Goal: Use online tool/utility: Use online tool/utility

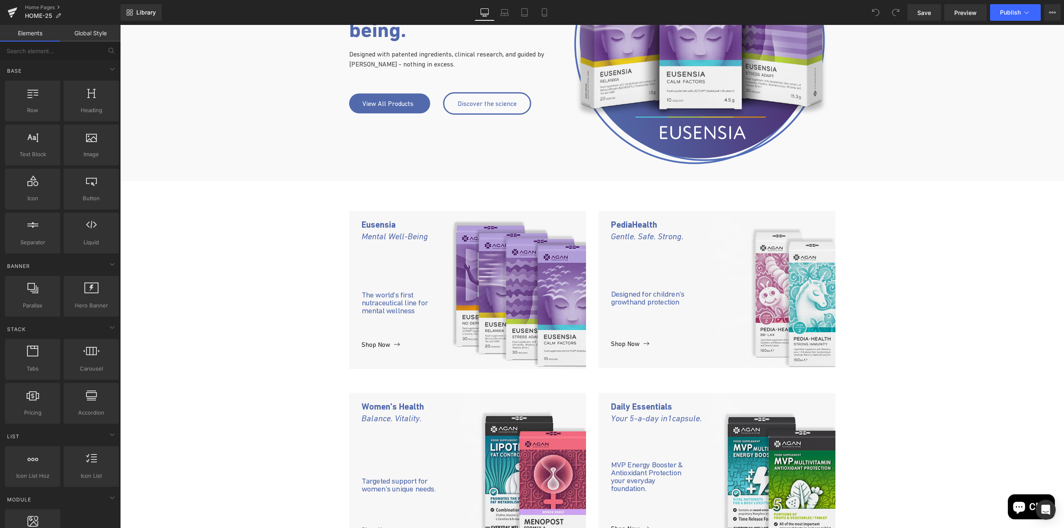
scroll to position [208, 0]
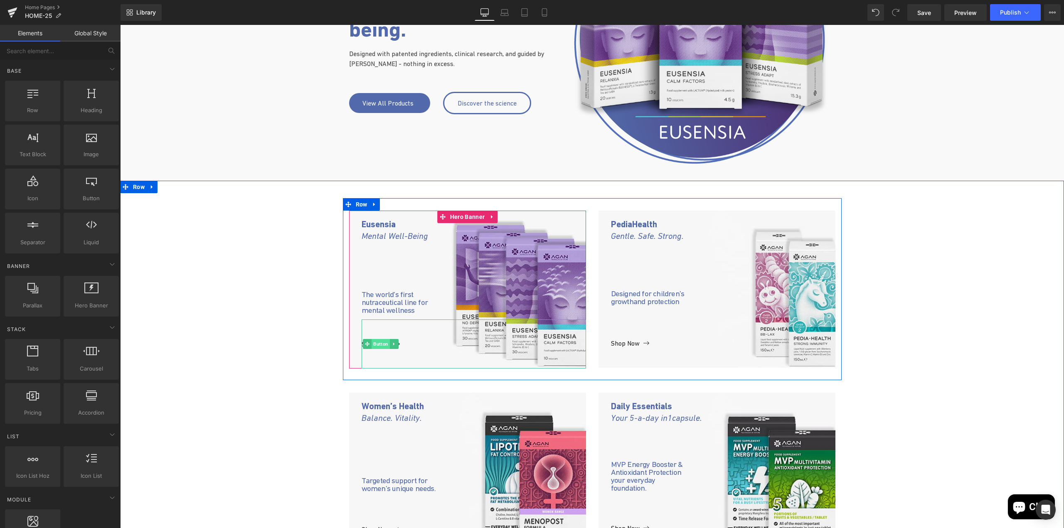
click at [376, 348] on span "Button" at bounding box center [380, 344] width 18 height 10
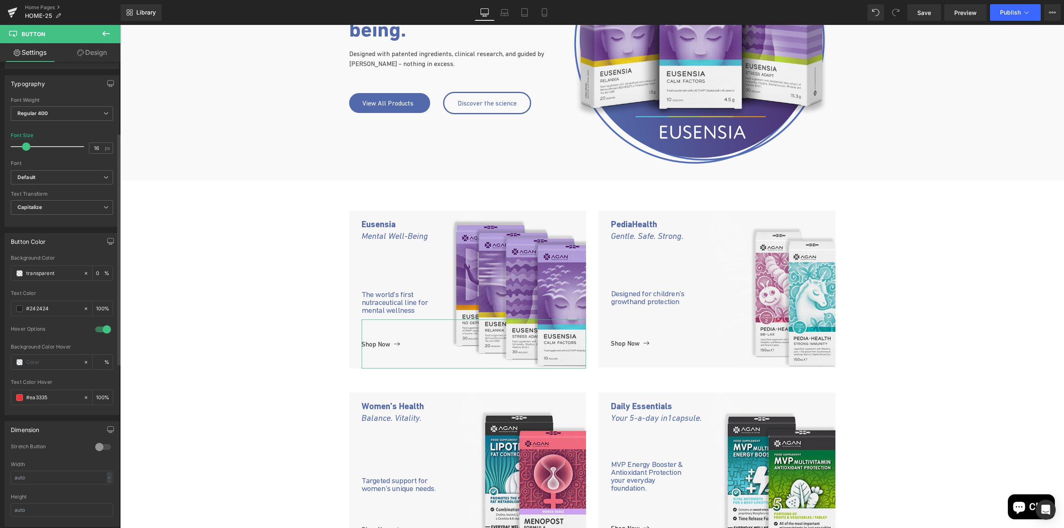
scroll to position [249, 0]
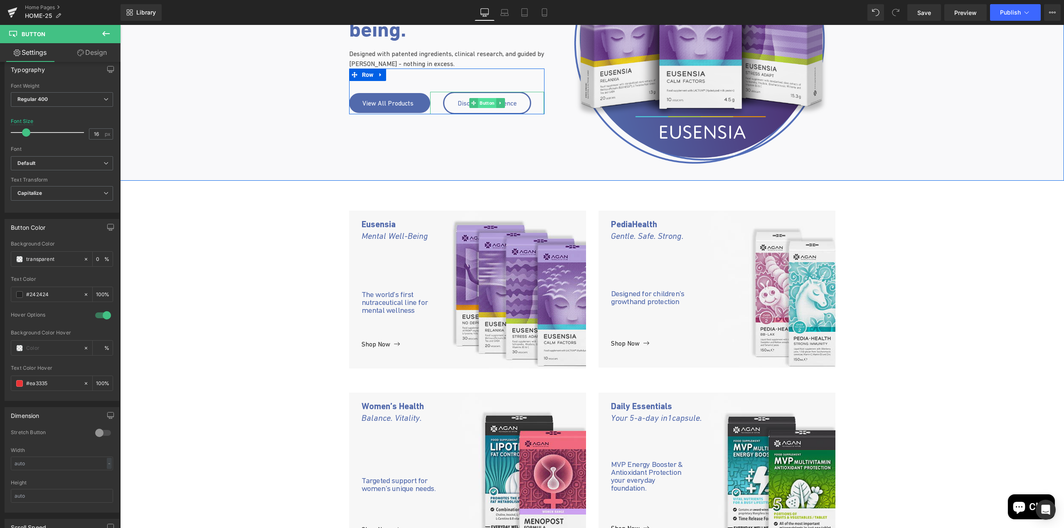
click at [481, 105] on span "Button" at bounding box center [487, 103] width 18 height 10
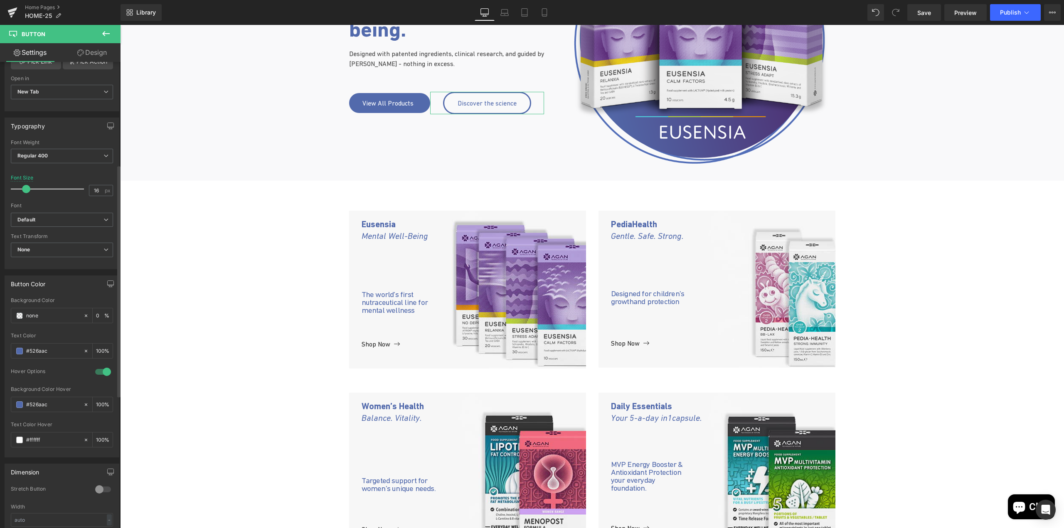
scroll to position [208, 0]
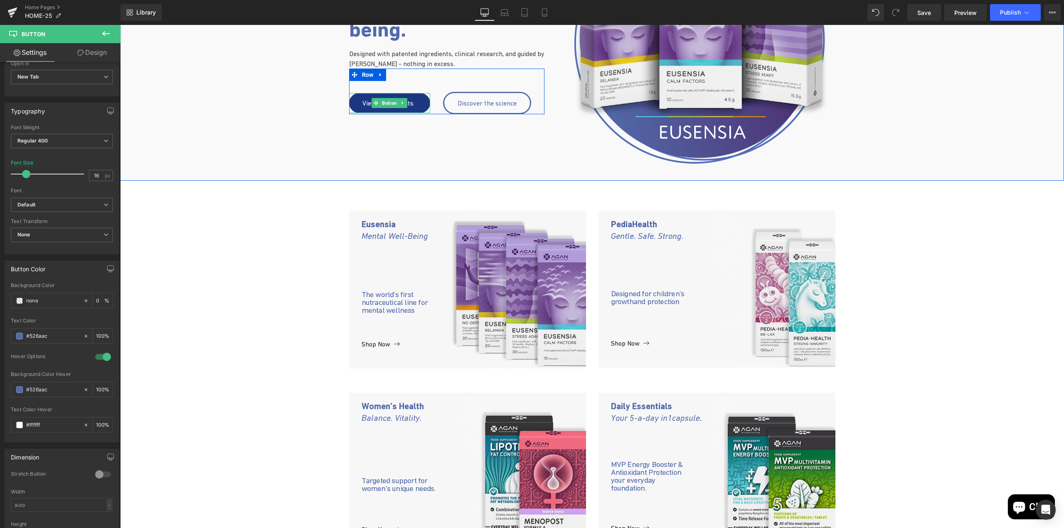
click at [391, 100] on span "Button" at bounding box center [389, 103] width 18 height 10
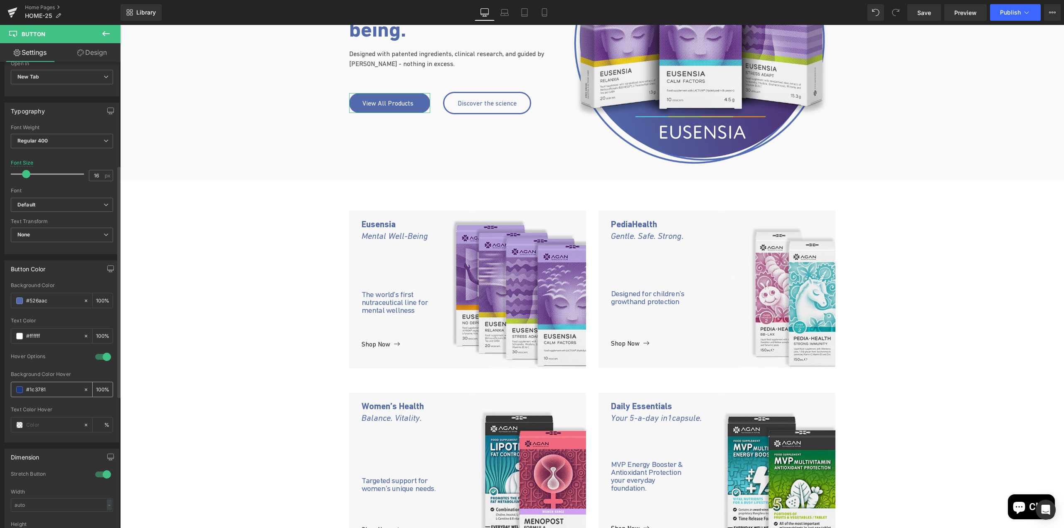
click at [34, 390] on input "#1c3781" at bounding box center [52, 389] width 53 height 9
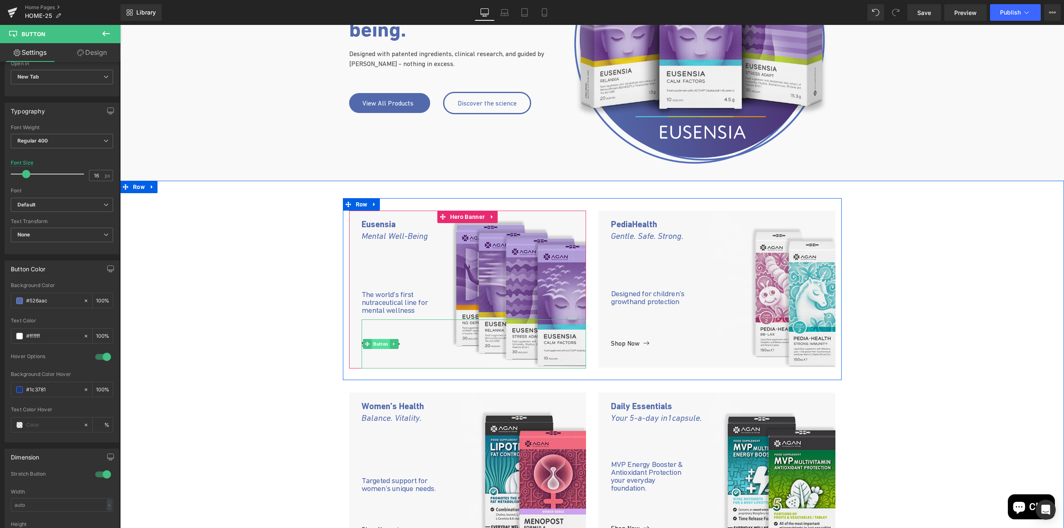
click at [371, 346] on span "Button" at bounding box center [380, 344] width 18 height 10
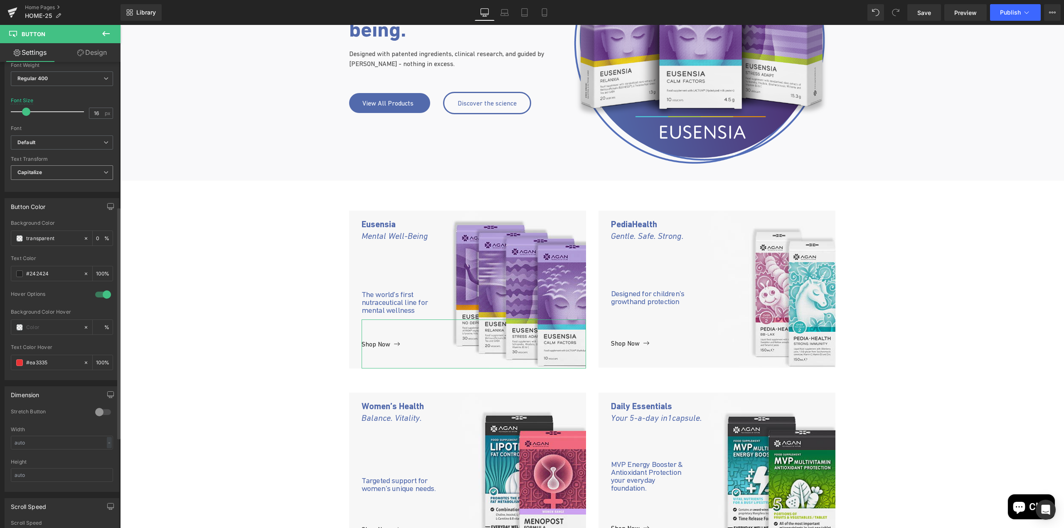
scroll to position [291, 0]
click at [36, 343] on input "#ea3335" at bounding box center [52, 341] width 53 height 9
paste input "1c3781"
type input "#1c3781"
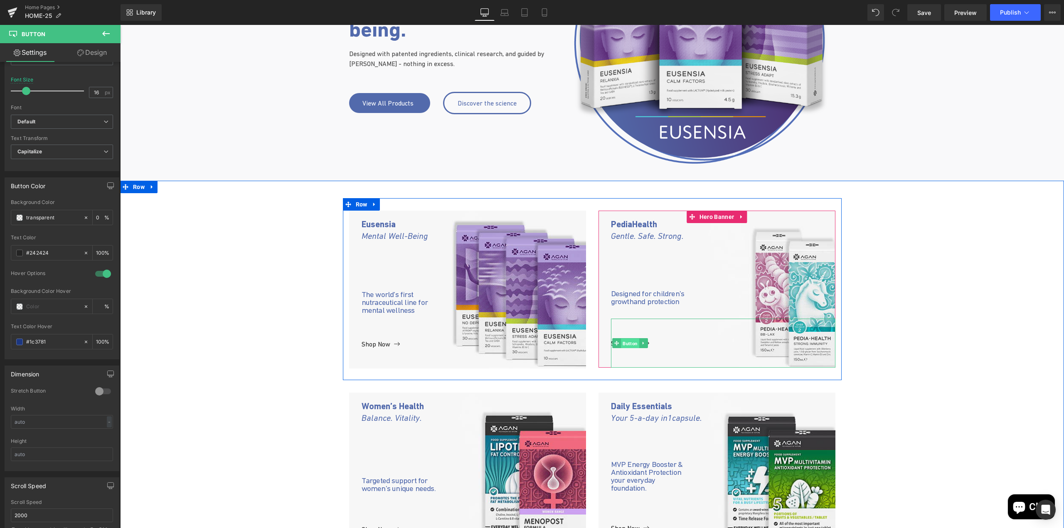
click at [626, 346] on span "Button" at bounding box center [630, 344] width 18 height 10
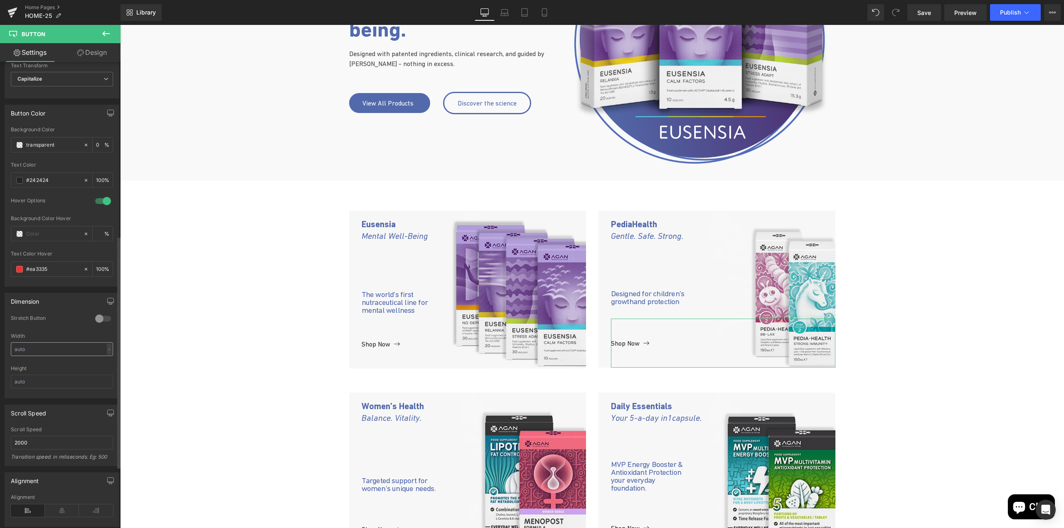
scroll to position [374, 0]
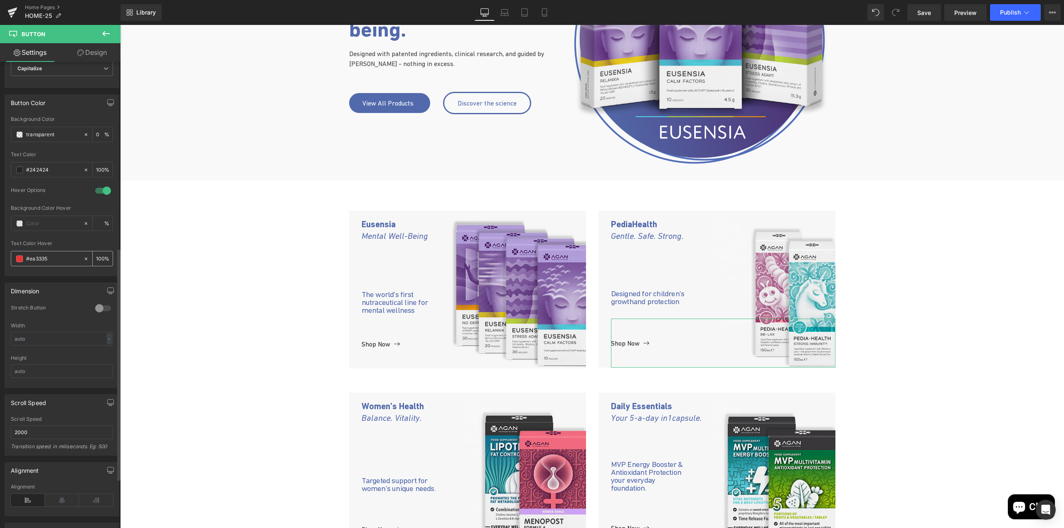
click at [34, 259] on input "#ea3335" at bounding box center [52, 258] width 53 height 9
paste input "1c3781"
type input "#1c3781"
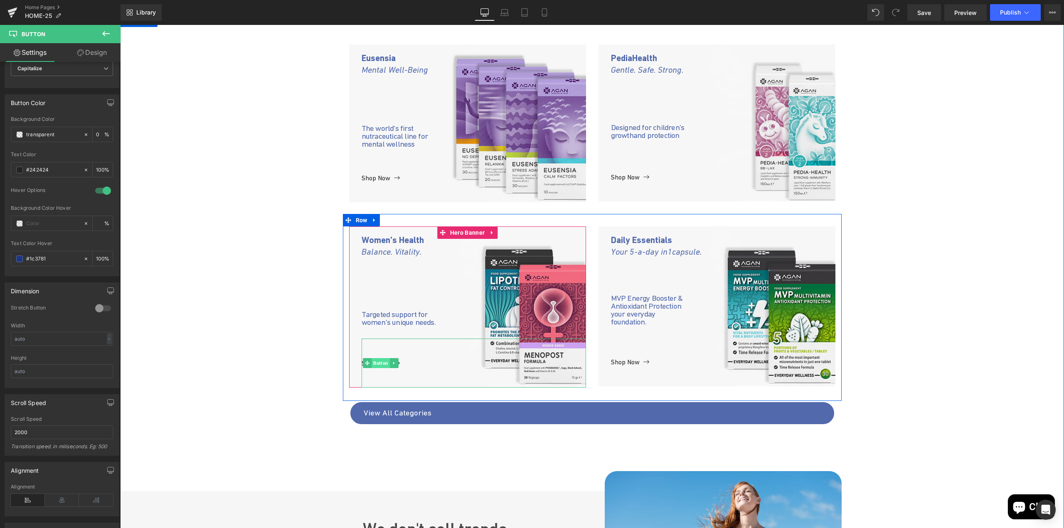
click at [376, 364] on span "Button" at bounding box center [380, 363] width 18 height 10
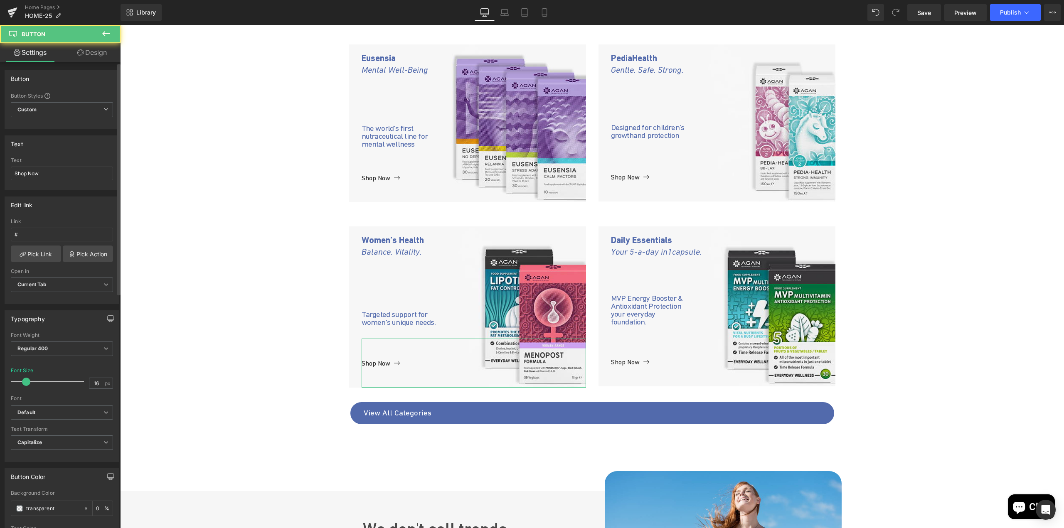
scroll to position [166, 0]
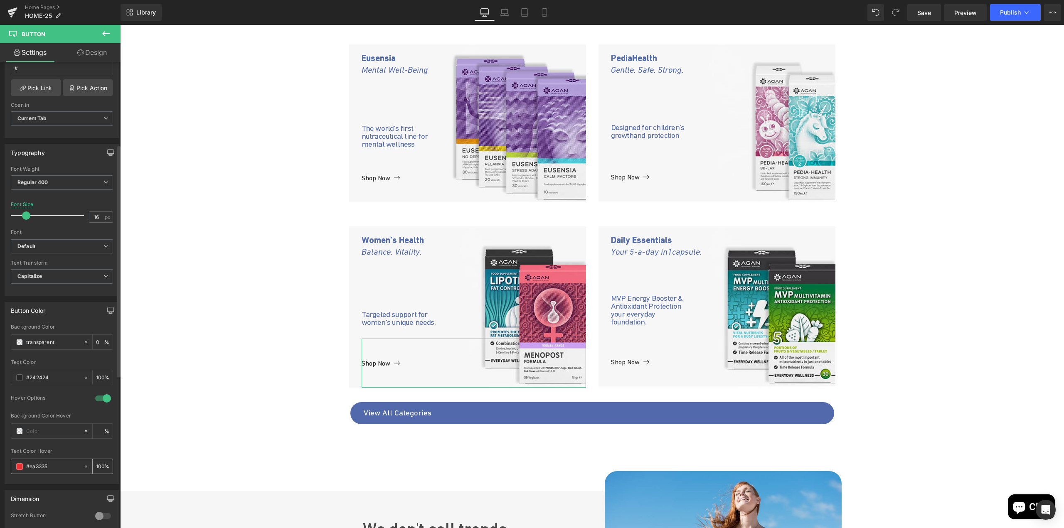
click at [38, 468] on input "#ea3335" at bounding box center [52, 466] width 53 height 9
paste input "1c3781"
type input "#1c3781"
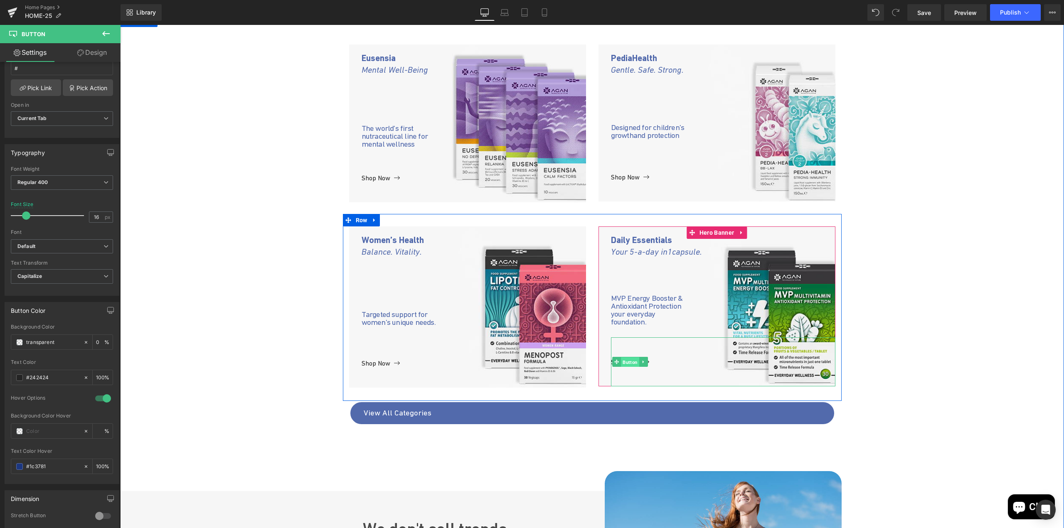
click at [622, 365] on span "Button" at bounding box center [630, 362] width 18 height 10
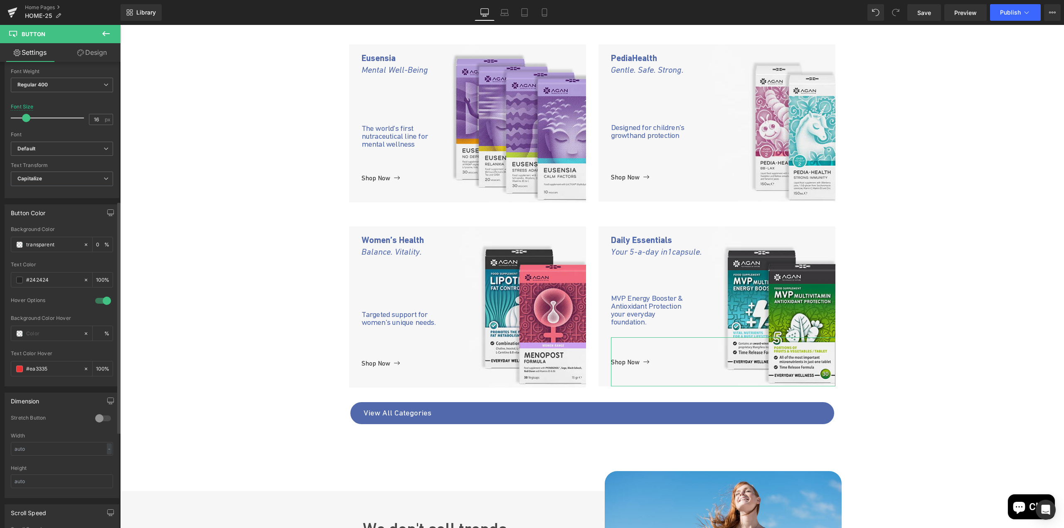
scroll to position [291, 0]
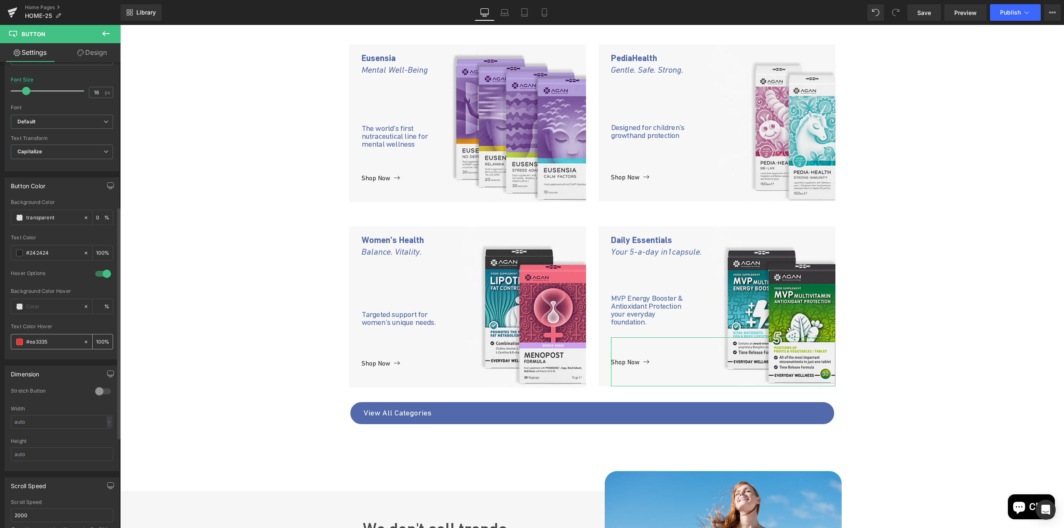
click at [38, 342] on input "#ea3335" at bounding box center [52, 341] width 53 height 9
paste input "1c3781"
type input "#1c3781"
click at [280, 383] on div "Eusensia Mental Well-Being Text Block The world’s first nutraceutical line for …" at bounding box center [591, 342] width 943 height 621
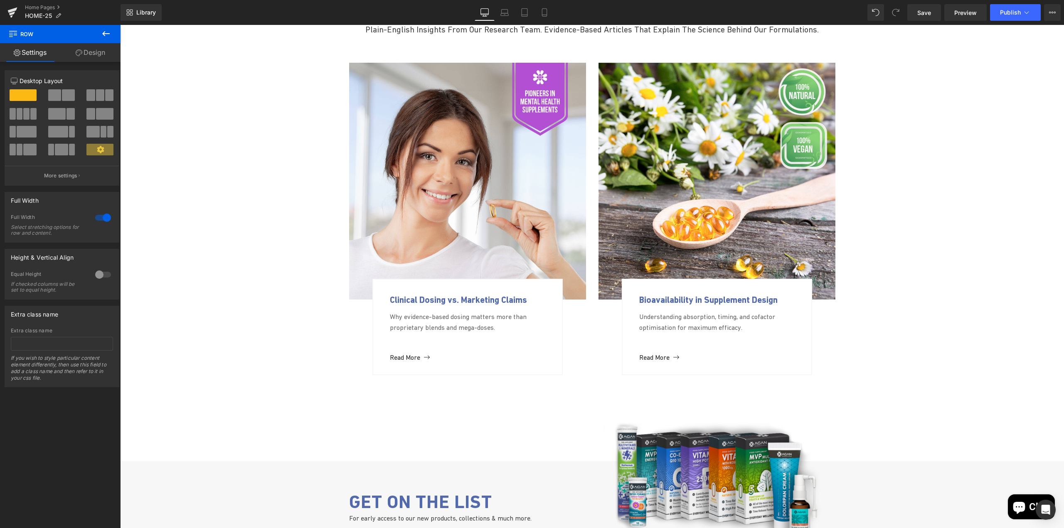
scroll to position [1691, 0]
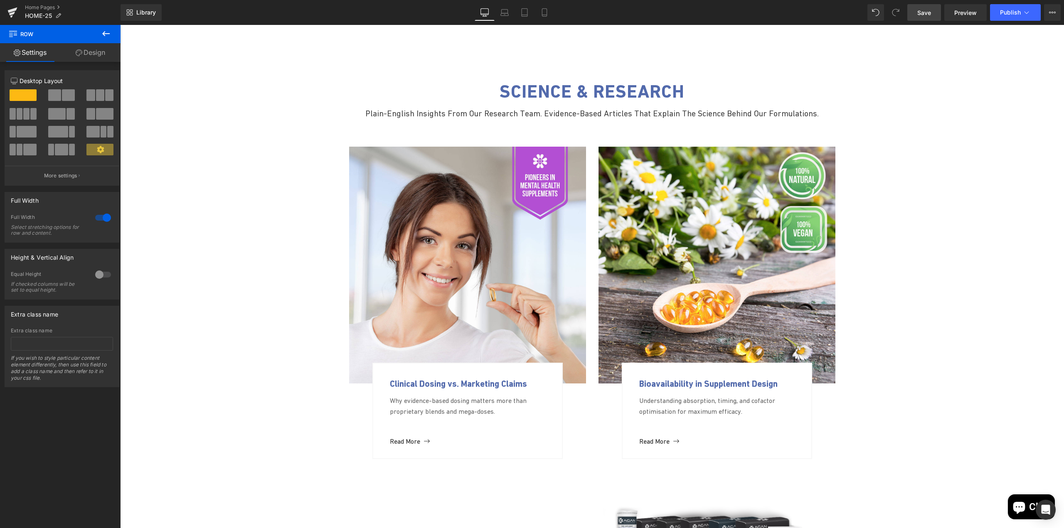
click at [914, 13] on link "Save" at bounding box center [924, 12] width 34 height 17
click at [1051, 15] on icon at bounding box center [1052, 12] width 7 height 7
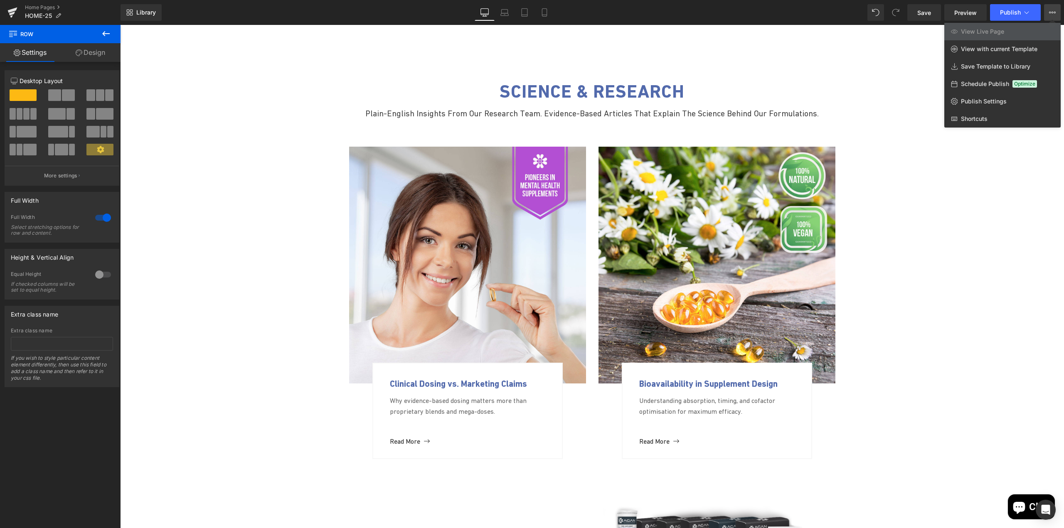
click at [1051, 15] on icon at bounding box center [1052, 12] width 7 height 7
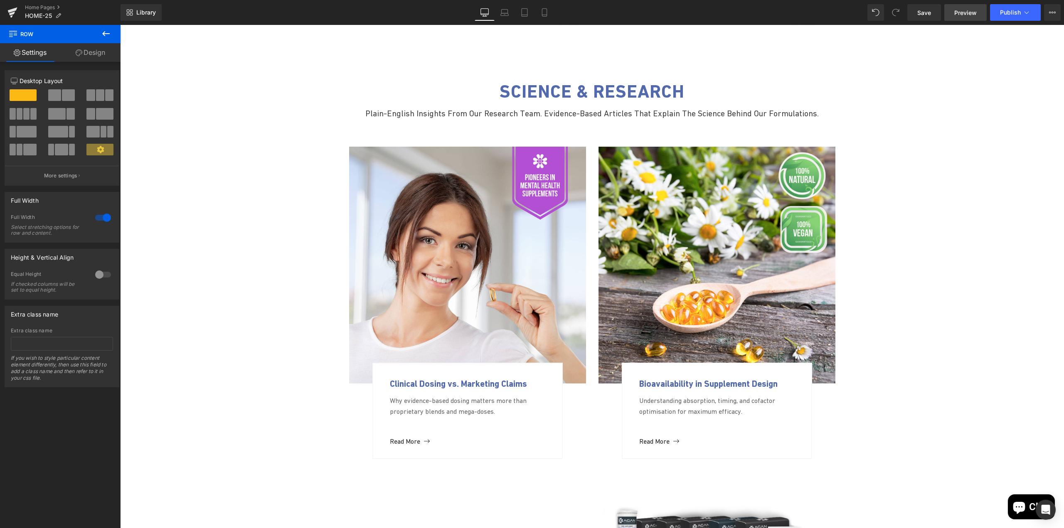
click at [967, 15] on span "Preview" at bounding box center [965, 12] width 22 height 9
